Goal: Complete application form: Complete application form

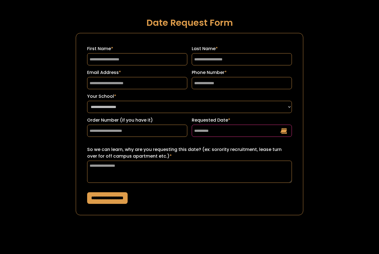
click at [237, 127] on input "Requested Date *" at bounding box center [242, 131] width 100 height 12
click at [284, 131] on input "Requested Date *" at bounding box center [242, 131] width 100 height 12
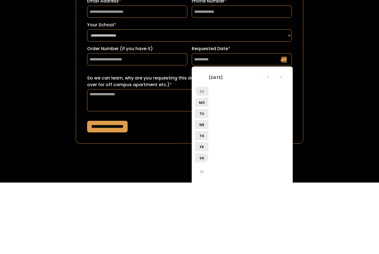
click at [229, 142] on li "[DATE]" at bounding box center [216, 148] width 42 height 13
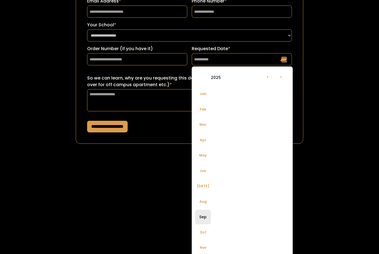
click at [203, 216] on li "Sep" at bounding box center [203, 217] width 16 height 15
type input "**********"
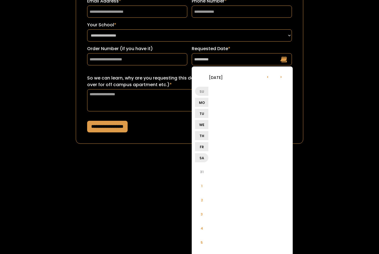
click at [205, 134] on li "Th" at bounding box center [201, 135] width 13 height 9
click at [266, 145] on ul "Su Mo Tu We Th Fr Sa" at bounding box center [243, 125] width 96 height 78
click at [258, 161] on ul "Su Mo Tu We Th Fr Sa" at bounding box center [243, 125] width 96 height 78
click at [261, 158] on ul "Su Mo Tu We Th Fr Sa" at bounding box center [243, 125] width 96 height 78
click at [259, 149] on ul "Su Mo Tu We Th Fr Sa" at bounding box center [243, 125] width 96 height 78
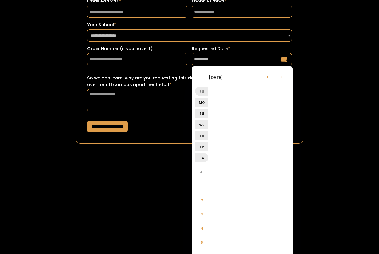
click at [281, 77] on li "›" at bounding box center [280, 76] width 13 height 13
click at [264, 80] on li "‹" at bounding box center [267, 76] width 13 height 13
click at [277, 77] on li "›" at bounding box center [280, 76] width 13 height 13
click at [278, 77] on li "›" at bounding box center [280, 76] width 13 height 13
click at [267, 77] on li "‹" at bounding box center [267, 76] width 13 height 13
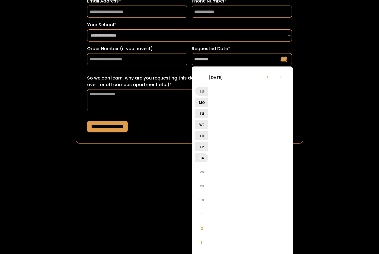
click at [266, 78] on li "‹" at bounding box center [267, 76] width 13 height 13
click at [282, 74] on li "›" at bounding box center [280, 76] width 13 height 13
click at [281, 76] on li "›" at bounding box center [280, 76] width 13 height 13
click at [279, 77] on li "›" at bounding box center [280, 76] width 13 height 13
click at [280, 76] on li "›" at bounding box center [280, 76] width 13 height 13
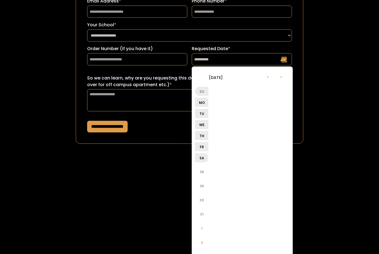
click at [280, 76] on li "›" at bounding box center [280, 76] width 13 height 13
click at [281, 75] on li "›" at bounding box center [280, 76] width 13 height 13
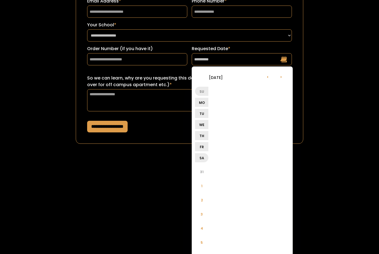
click at [282, 75] on li "›" at bounding box center [280, 76] width 13 height 13
click at [266, 79] on li "‹" at bounding box center [267, 76] width 13 height 13
click at [266, 80] on li "‹" at bounding box center [267, 76] width 13 height 13
click at [268, 77] on li "‹" at bounding box center [267, 76] width 13 height 13
click at [266, 78] on li "‹" at bounding box center [267, 76] width 13 height 13
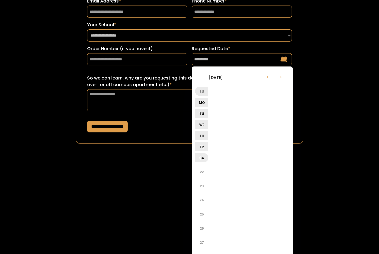
click at [264, 79] on li "‹" at bounding box center [267, 76] width 13 height 13
click at [265, 77] on li "‹" at bounding box center [267, 76] width 13 height 13
click at [264, 78] on li "‹" at bounding box center [267, 76] width 13 height 13
click at [265, 77] on li "‹" at bounding box center [267, 76] width 13 height 13
click at [265, 76] on li "‹" at bounding box center [267, 76] width 13 height 13
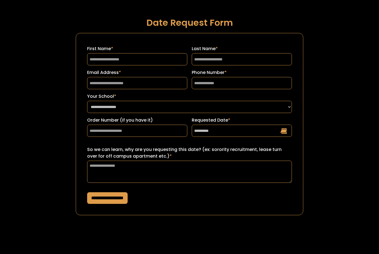
scroll to position [0, 0]
click at [262, 78] on input "Phone Number *" at bounding box center [242, 83] width 100 height 12
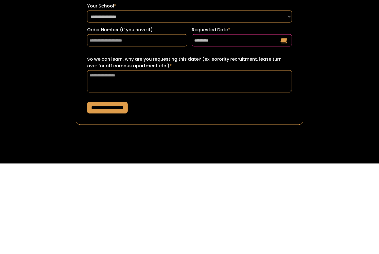
click at [255, 125] on input "**********" at bounding box center [242, 131] width 100 height 12
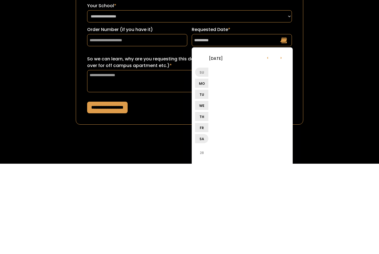
click at [267, 141] on li "‹" at bounding box center [267, 147] width 13 height 13
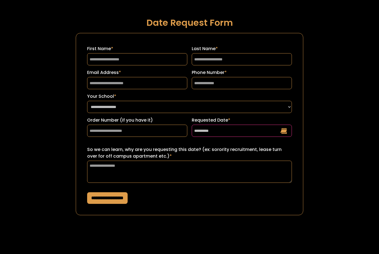
click at [250, 128] on input "**********" at bounding box center [242, 131] width 100 height 12
click at [233, 129] on input "**********" at bounding box center [242, 131] width 100 height 12
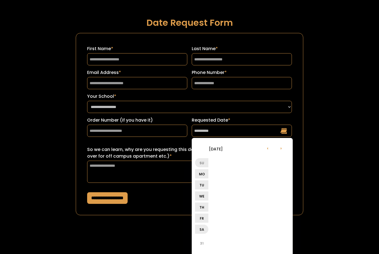
click at [319, 131] on div "**********" at bounding box center [189, 118] width 341 height 237
